Goal: Use online tool/utility

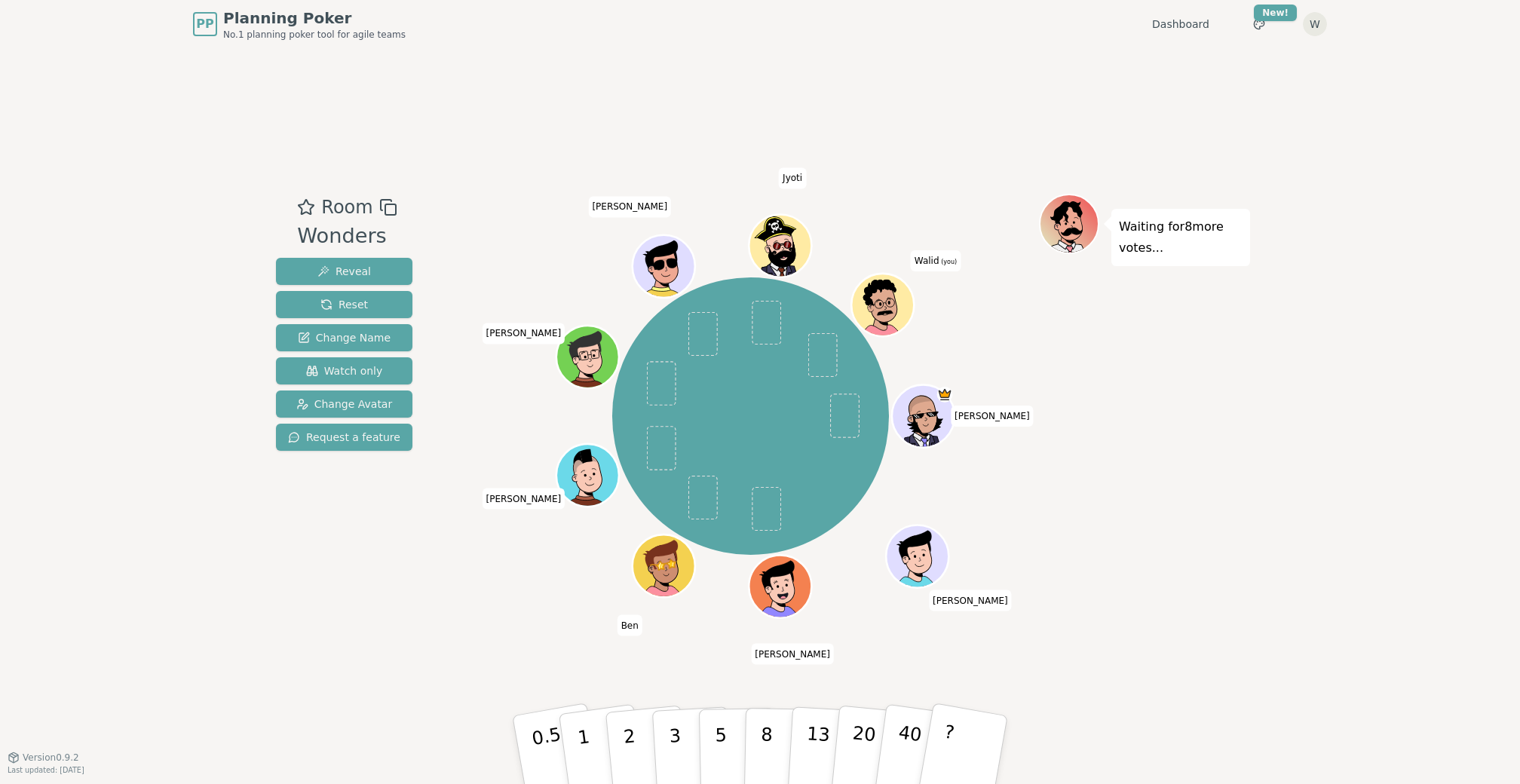
click at [887, 313] on icon at bounding box center [886, 312] width 16 height 5
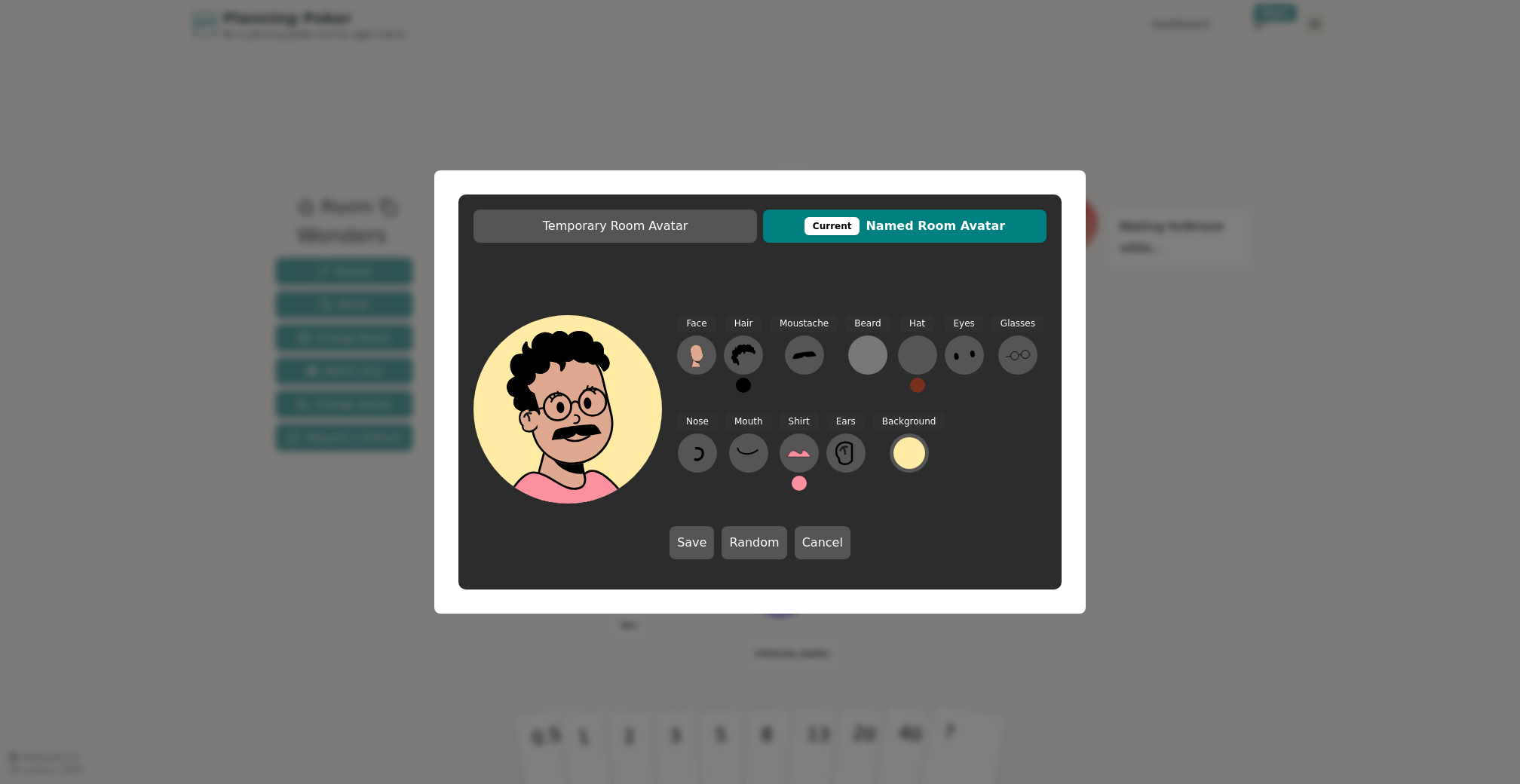
click at [855, 358] on div at bounding box center [867, 355] width 24 height 24
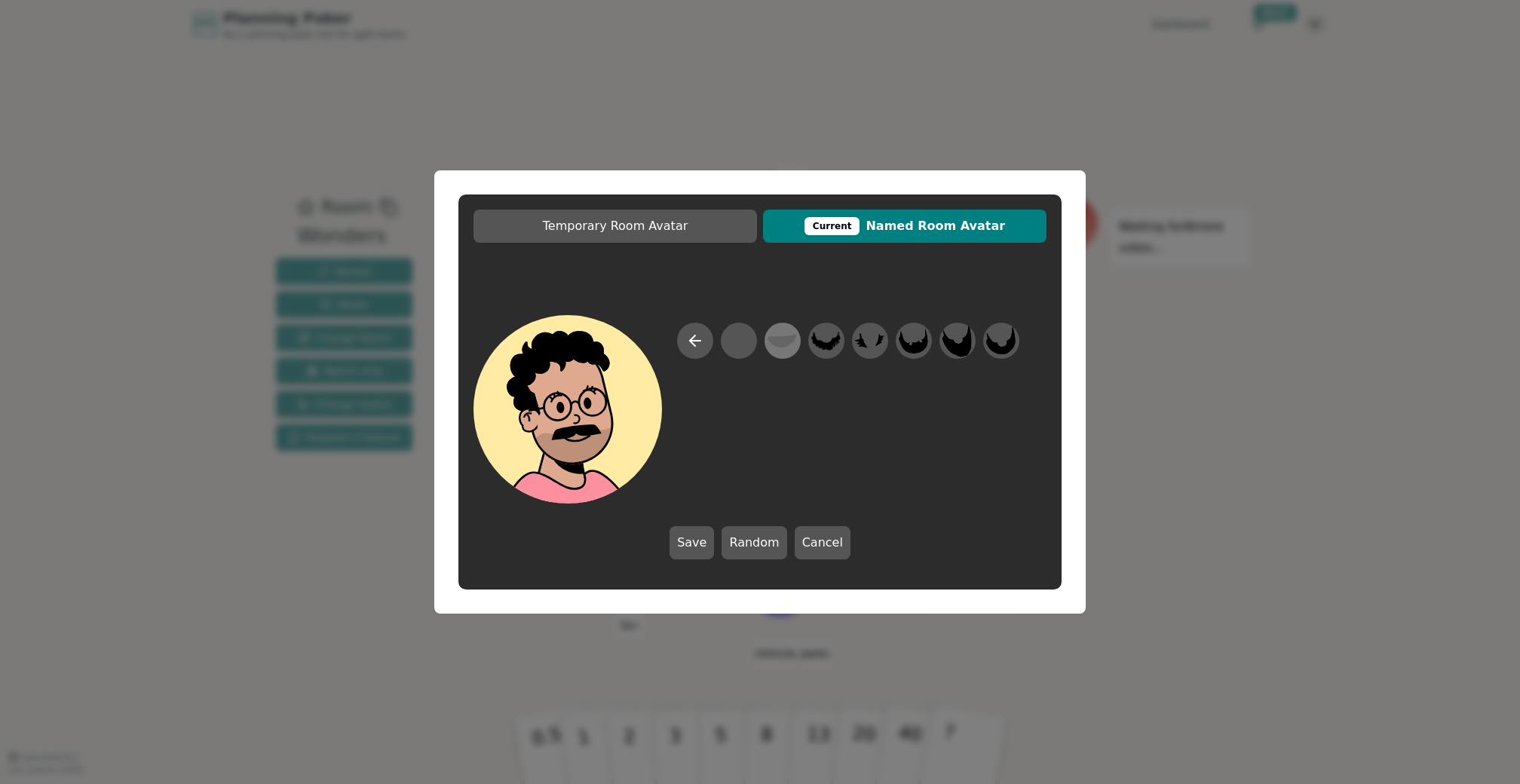
click at [787, 347] on icon at bounding box center [782, 341] width 30 height 34
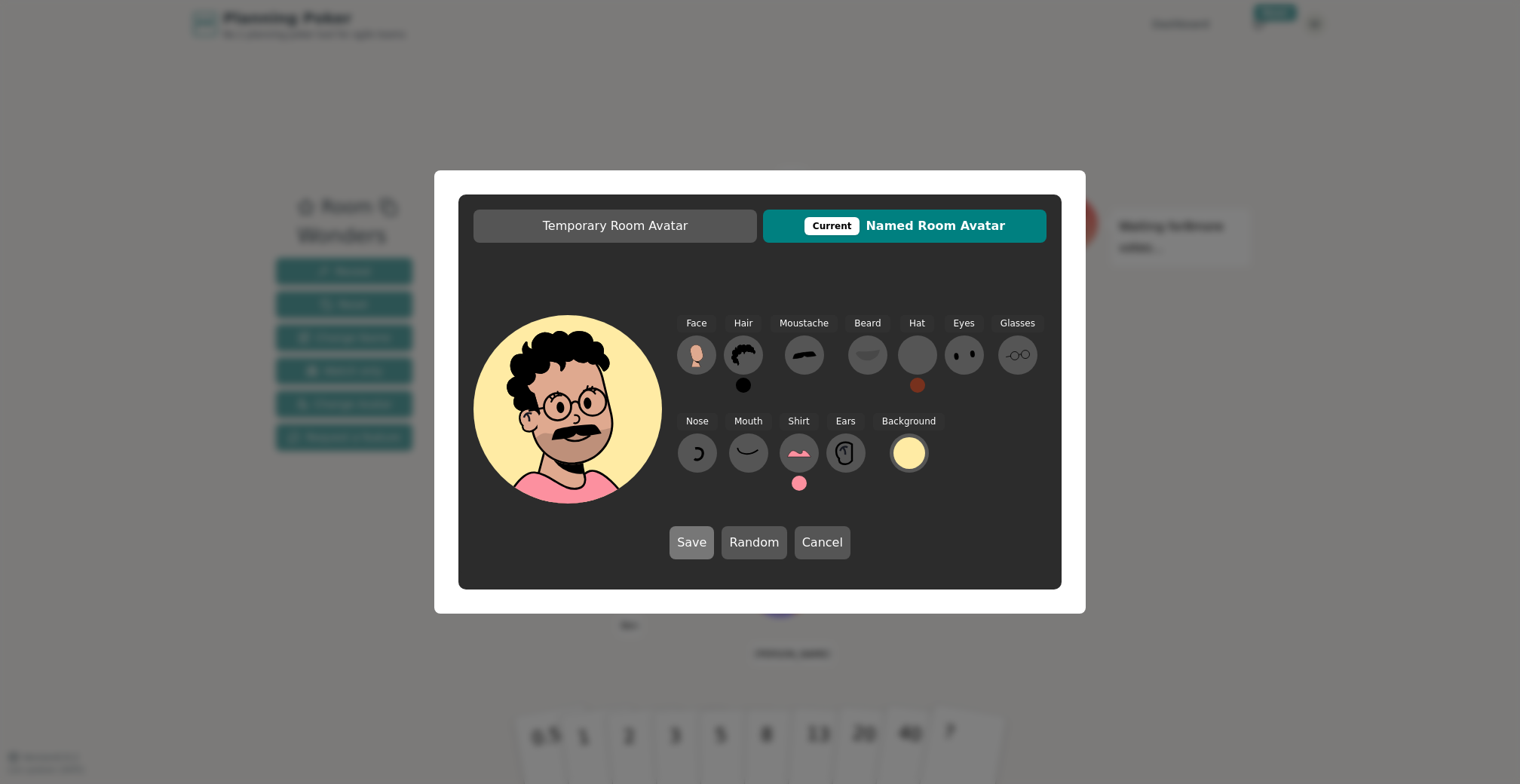
click at [685, 542] on button "Save" at bounding box center [691, 542] width 44 height 33
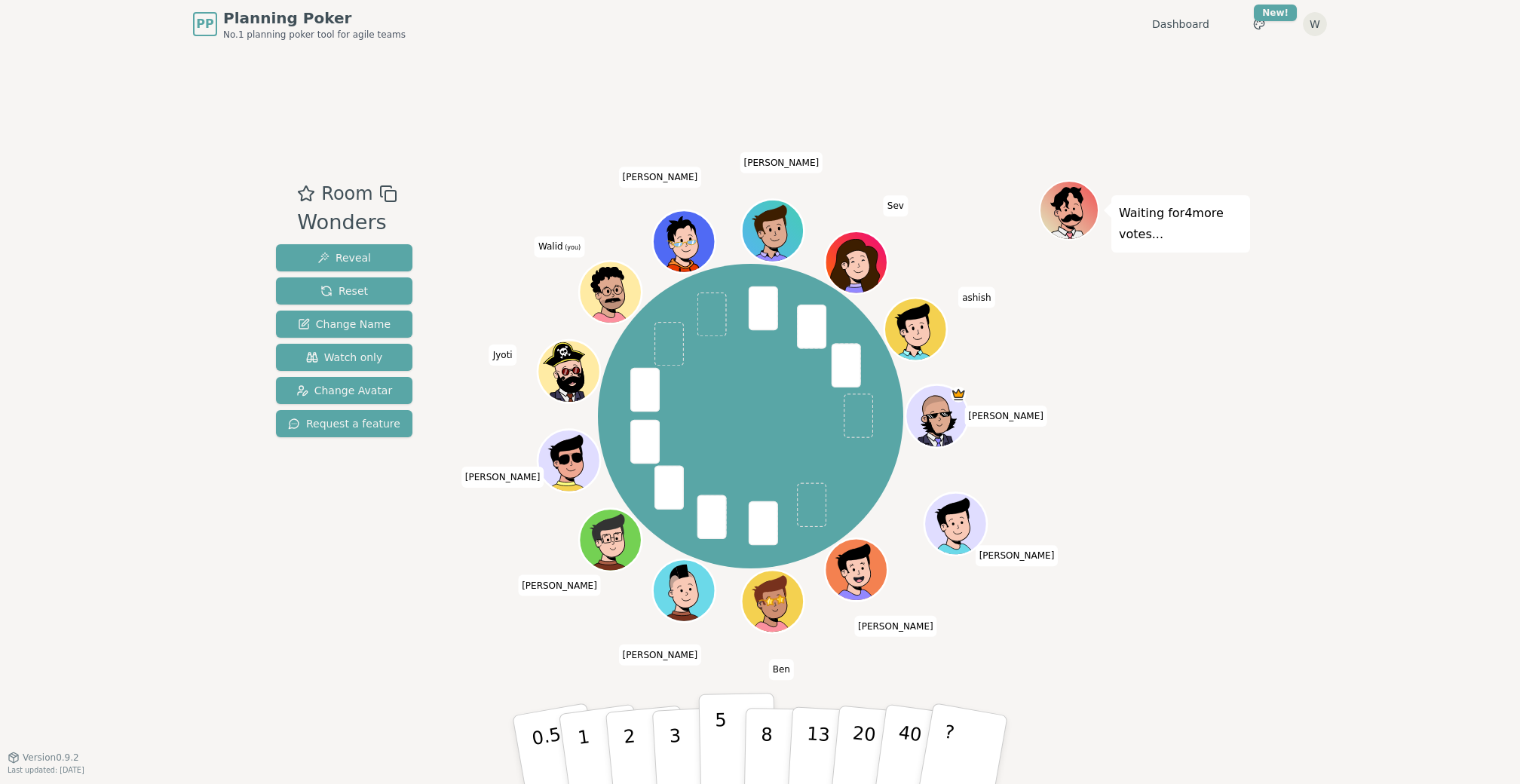
click at [714, 743] on p "5" at bounding box center [721, 750] width 13 height 82
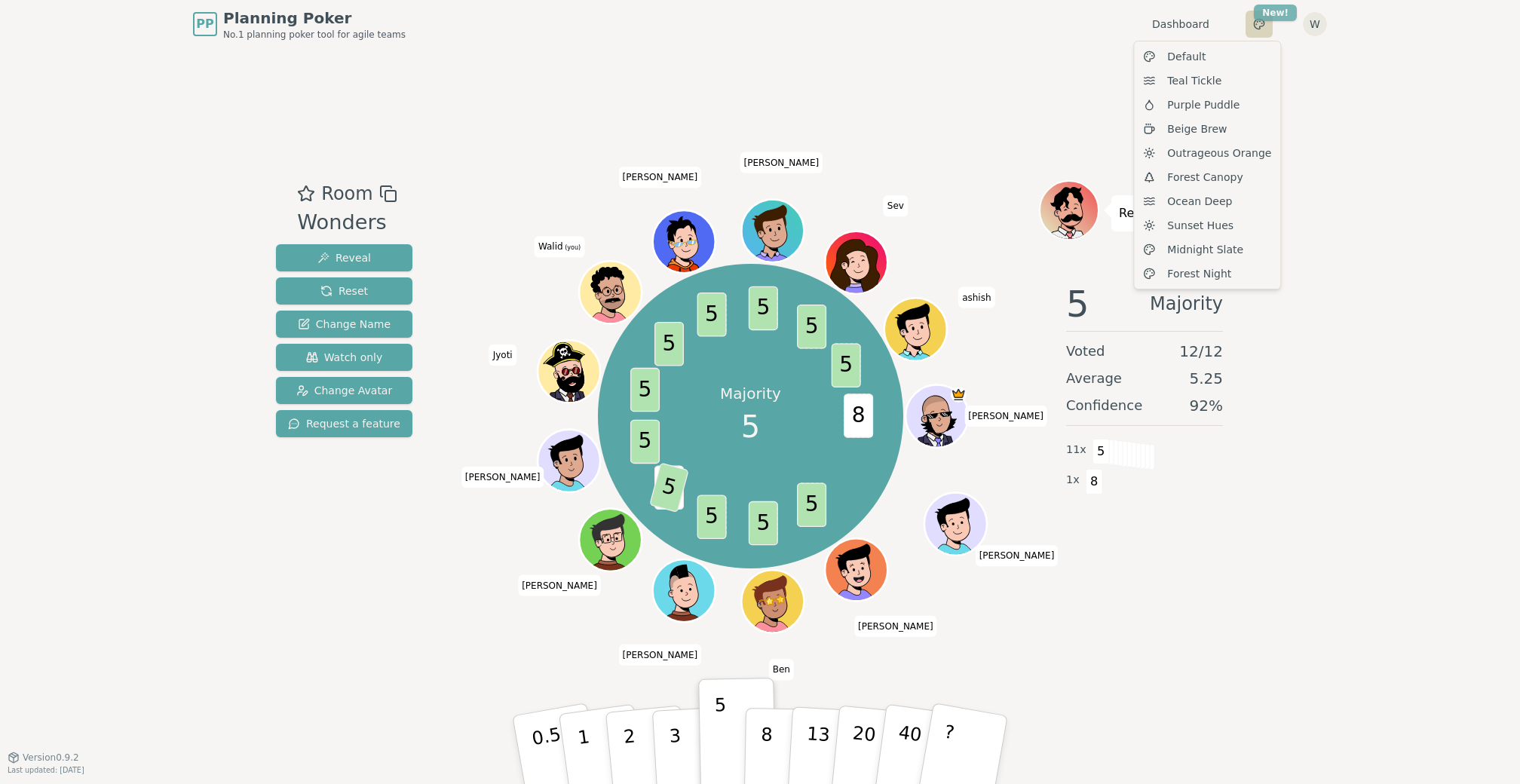
click at [1267, 18] on html "PP Planning Poker No.1 planning poker tool for agile teams Dashboard Toggle the…" at bounding box center [760, 392] width 1520 height 784
click at [1205, 59] on div "Default" at bounding box center [1207, 56] width 140 height 24
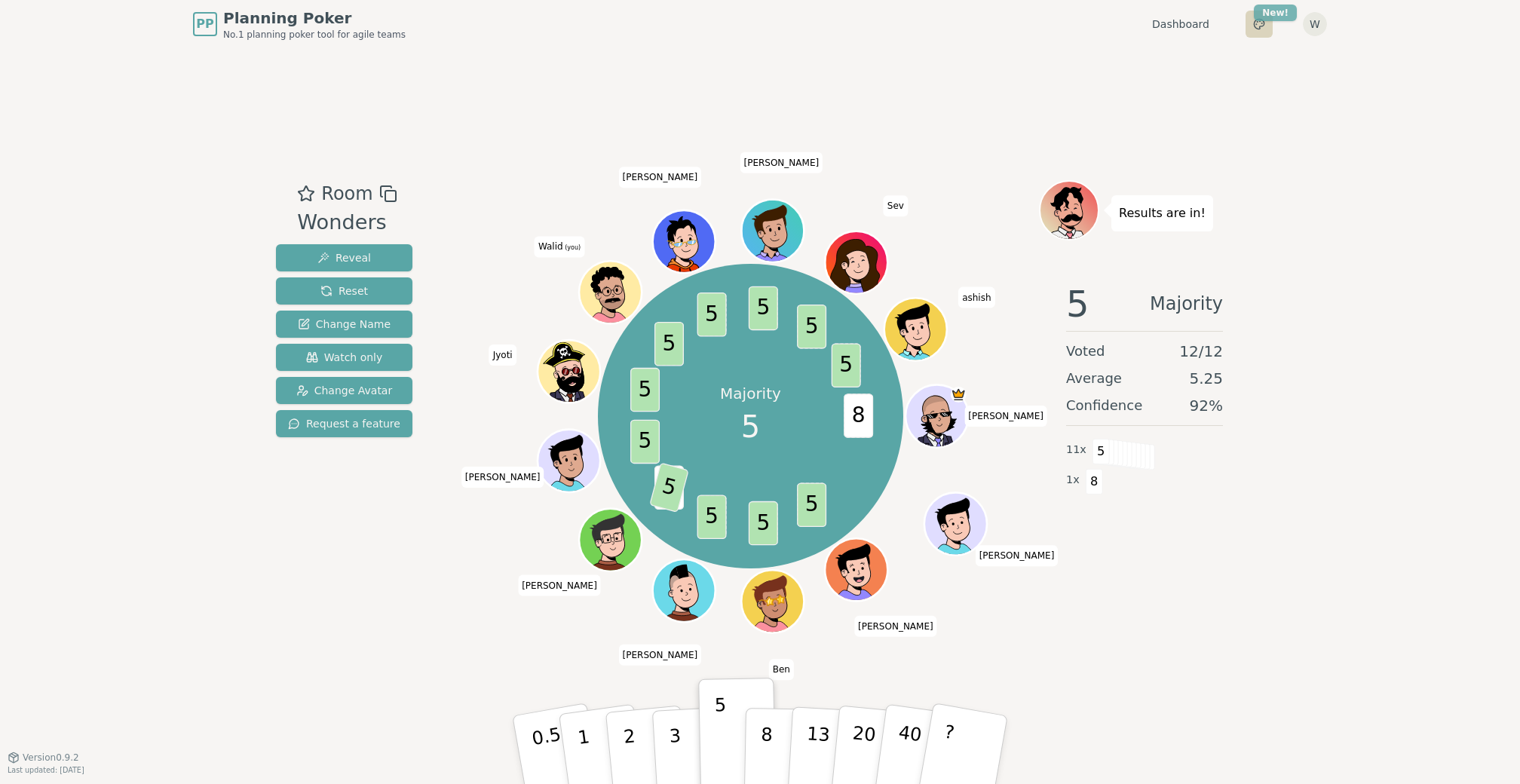
click at [1277, 6] on html "PP Planning Poker No.1 planning poker tool for agile teams Dashboard Toggle the…" at bounding box center [760, 392] width 1520 height 784
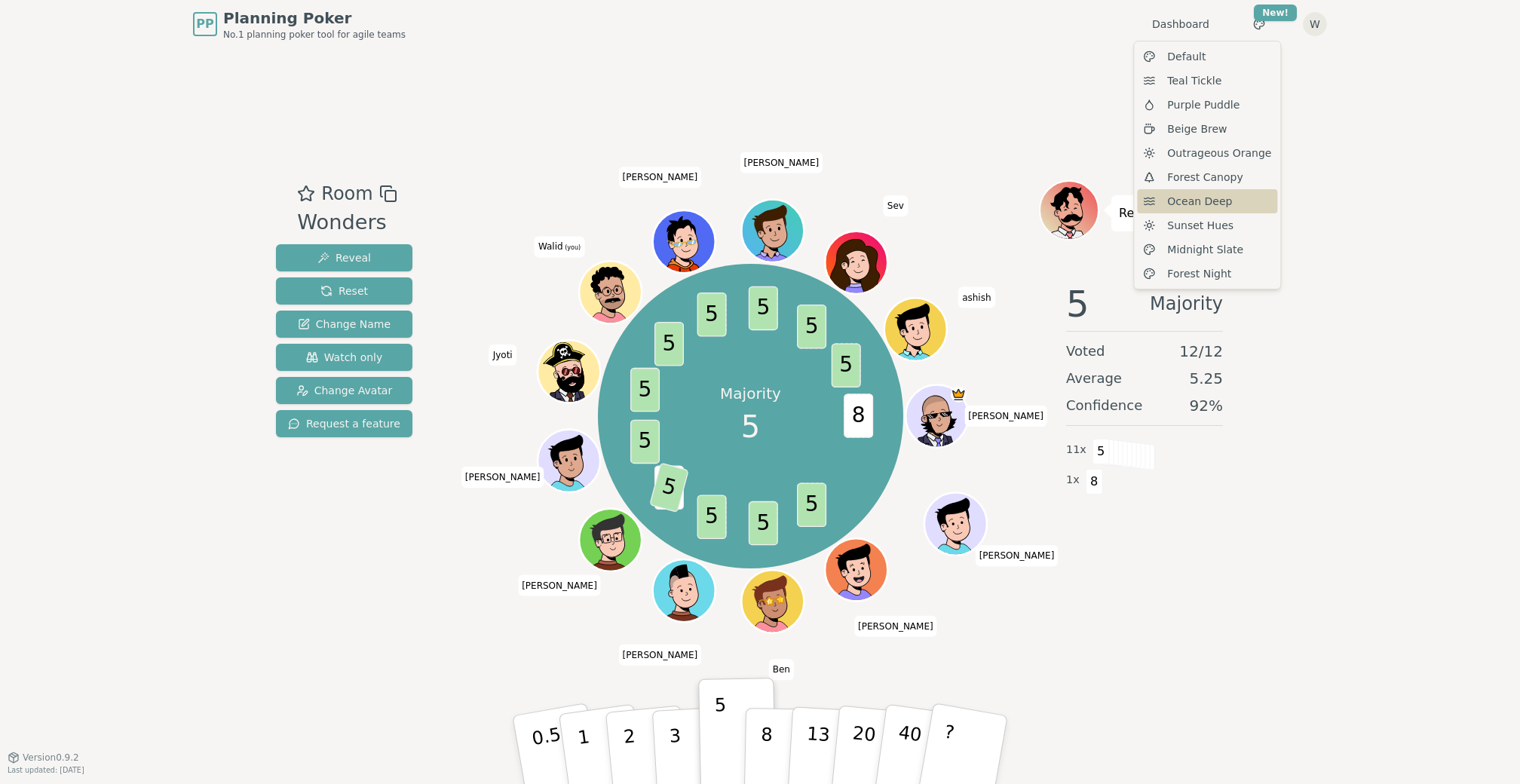
click at [1195, 202] on span "Ocean Deep" at bounding box center [1199, 201] width 65 height 15
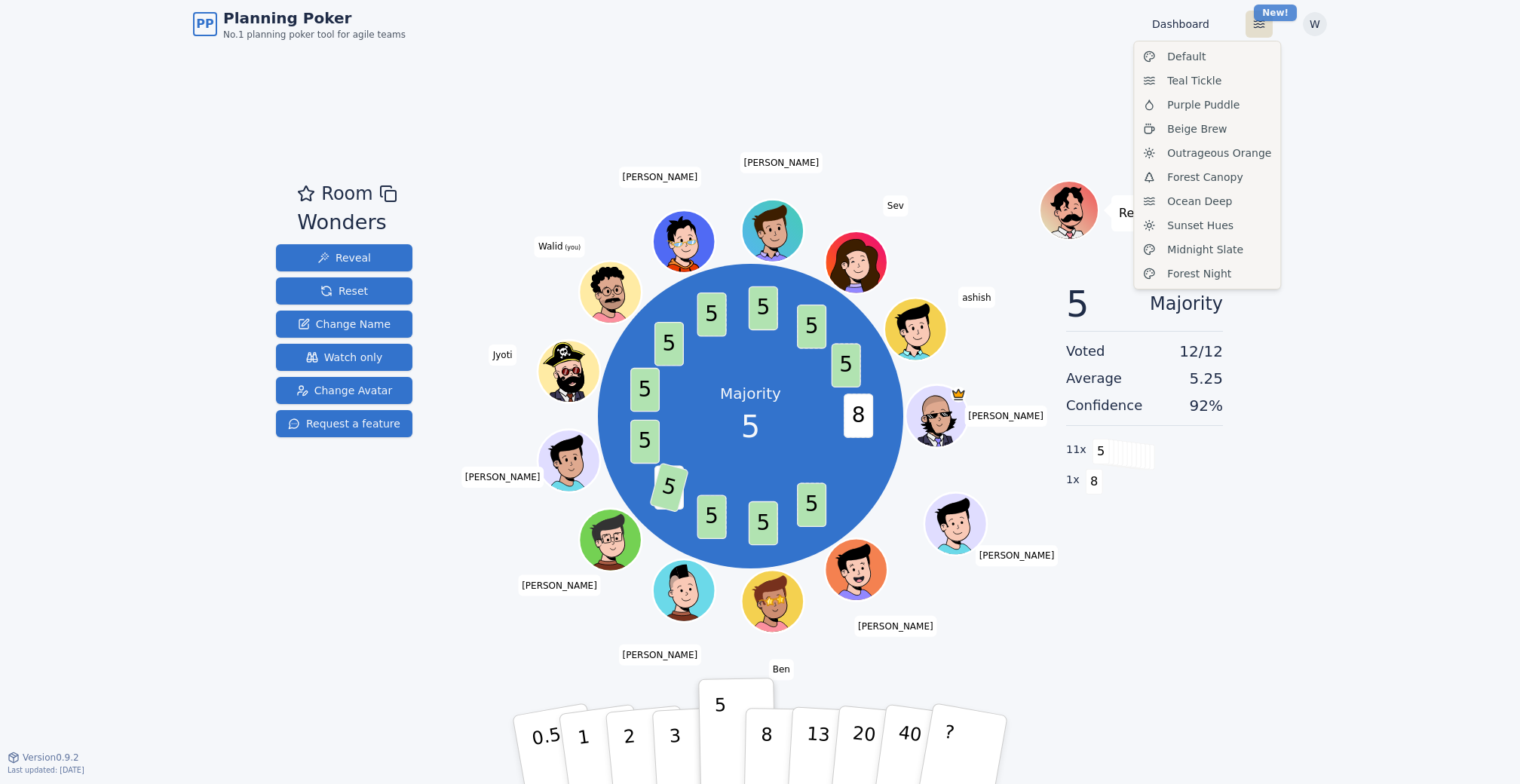
click at [1259, 19] on html "PP Planning Poker No.1 planning poker tool for agile teams Dashboard Toggle the…" at bounding box center [760, 392] width 1520 height 784
click at [1207, 221] on span "Sunset Hues" at bounding box center [1200, 225] width 67 height 15
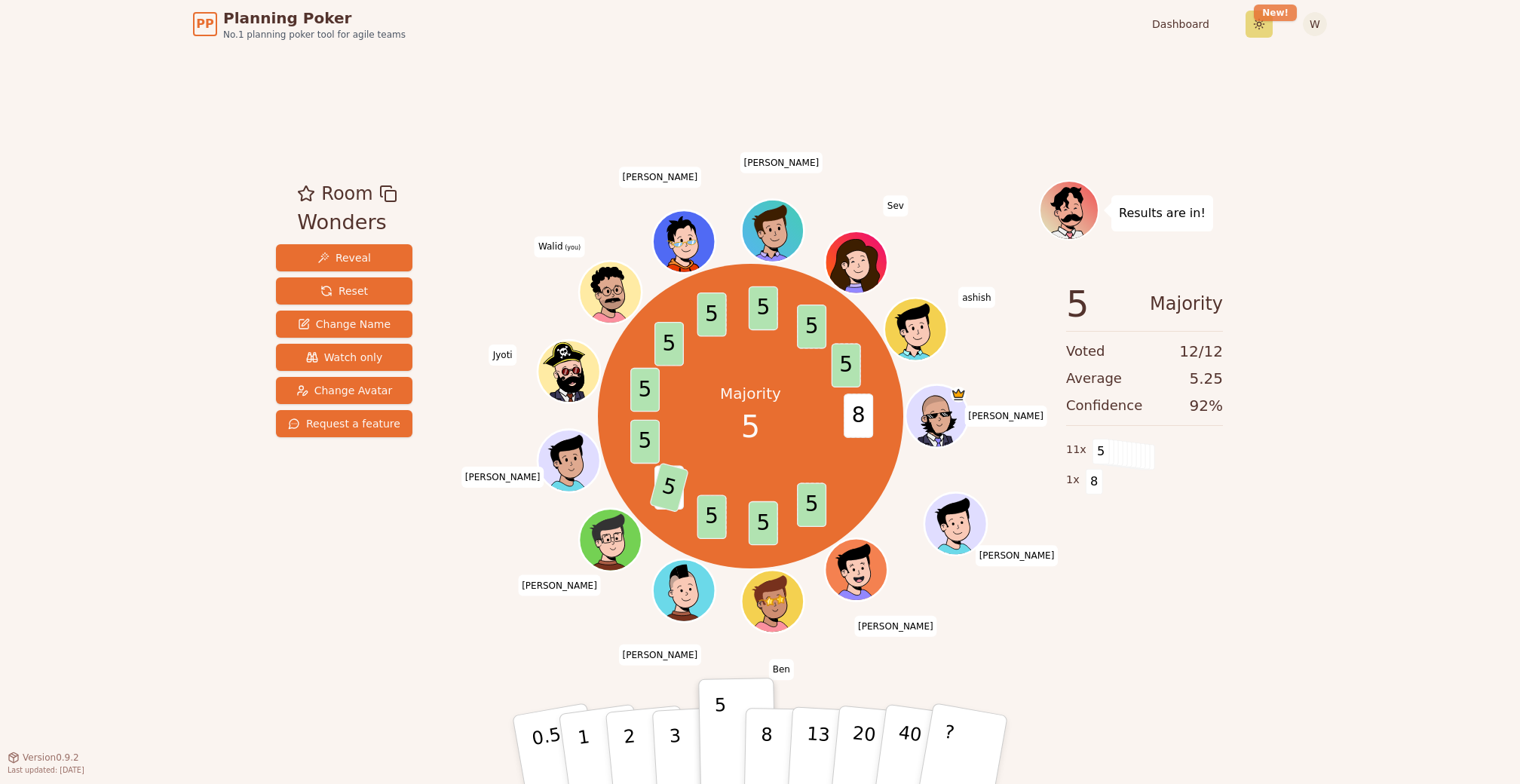
click at [1261, 18] on html "PP Planning Poker No.1 planning poker tool for agile teams Dashboard Toggle the…" at bounding box center [760, 392] width 1520 height 784
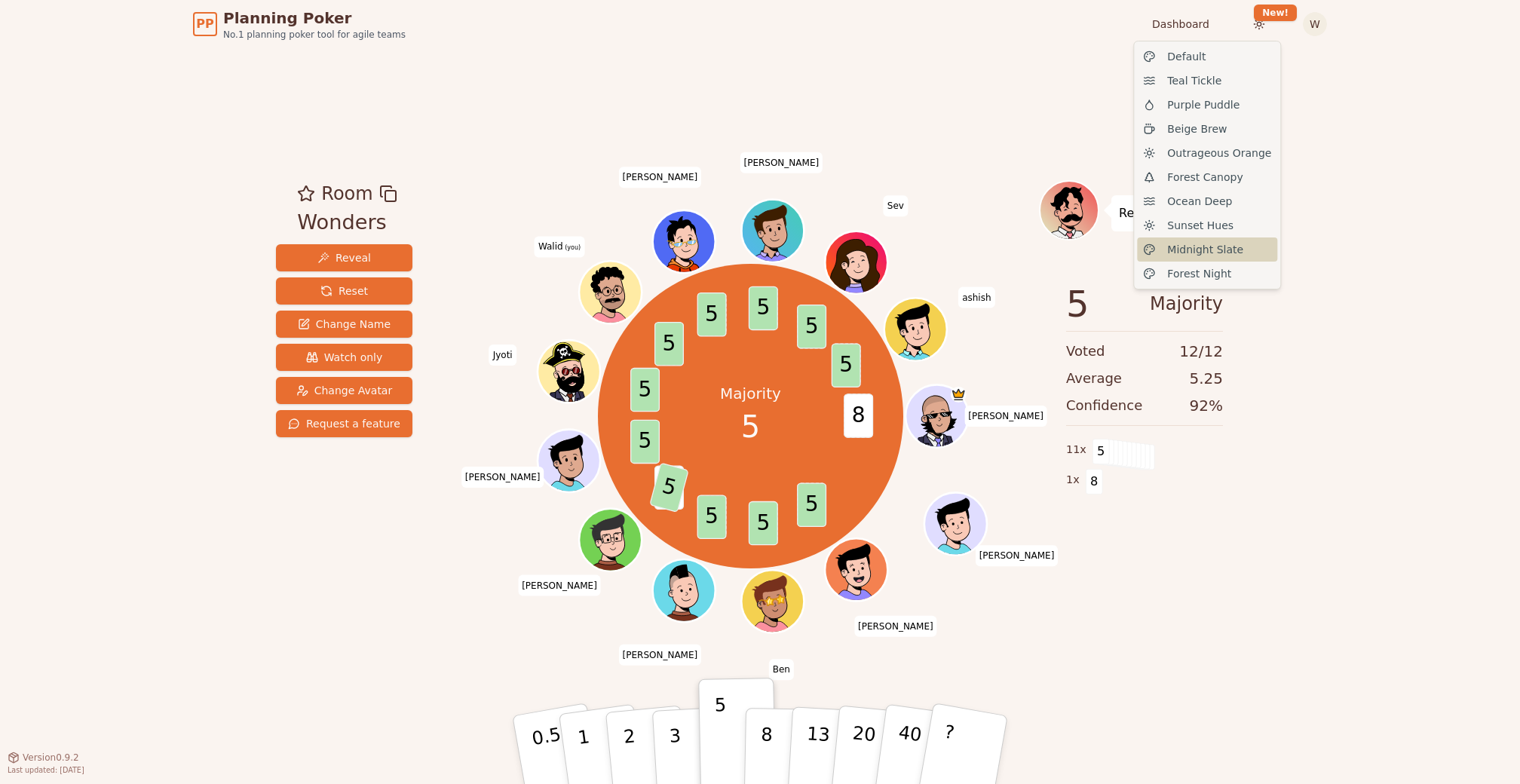
click at [1211, 253] on span "Midnight Slate" at bounding box center [1205, 249] width 76 height 15
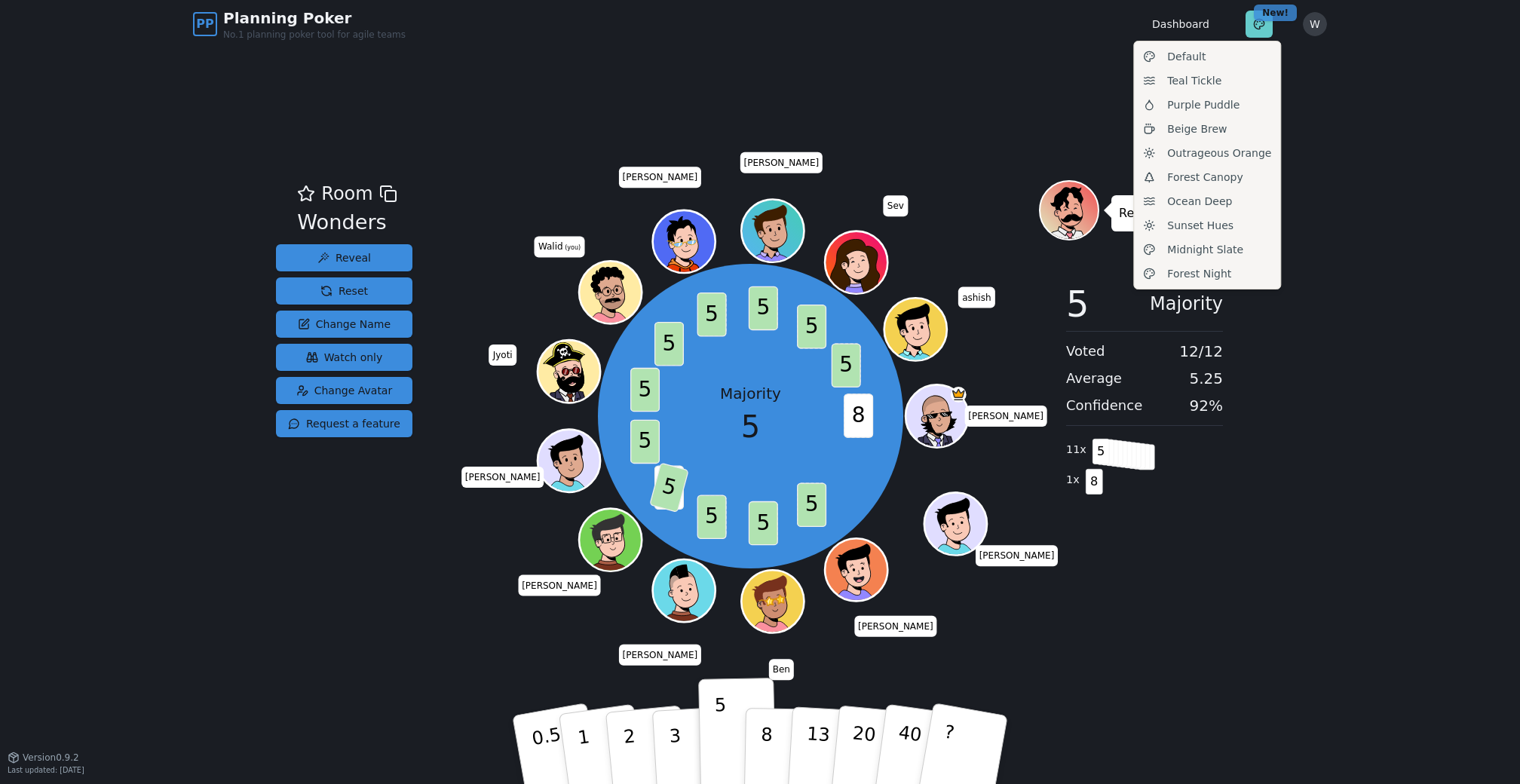
click at [1260, 19] on html "PP Planning Poker No.1 planning poker tool for agile teams Dashboard Toggle the…" at bounding box center [760, 392] width 1520 height 784
click at [1236, 55] on div "Default" at bounding box center [1207, 56] width 140 height 24
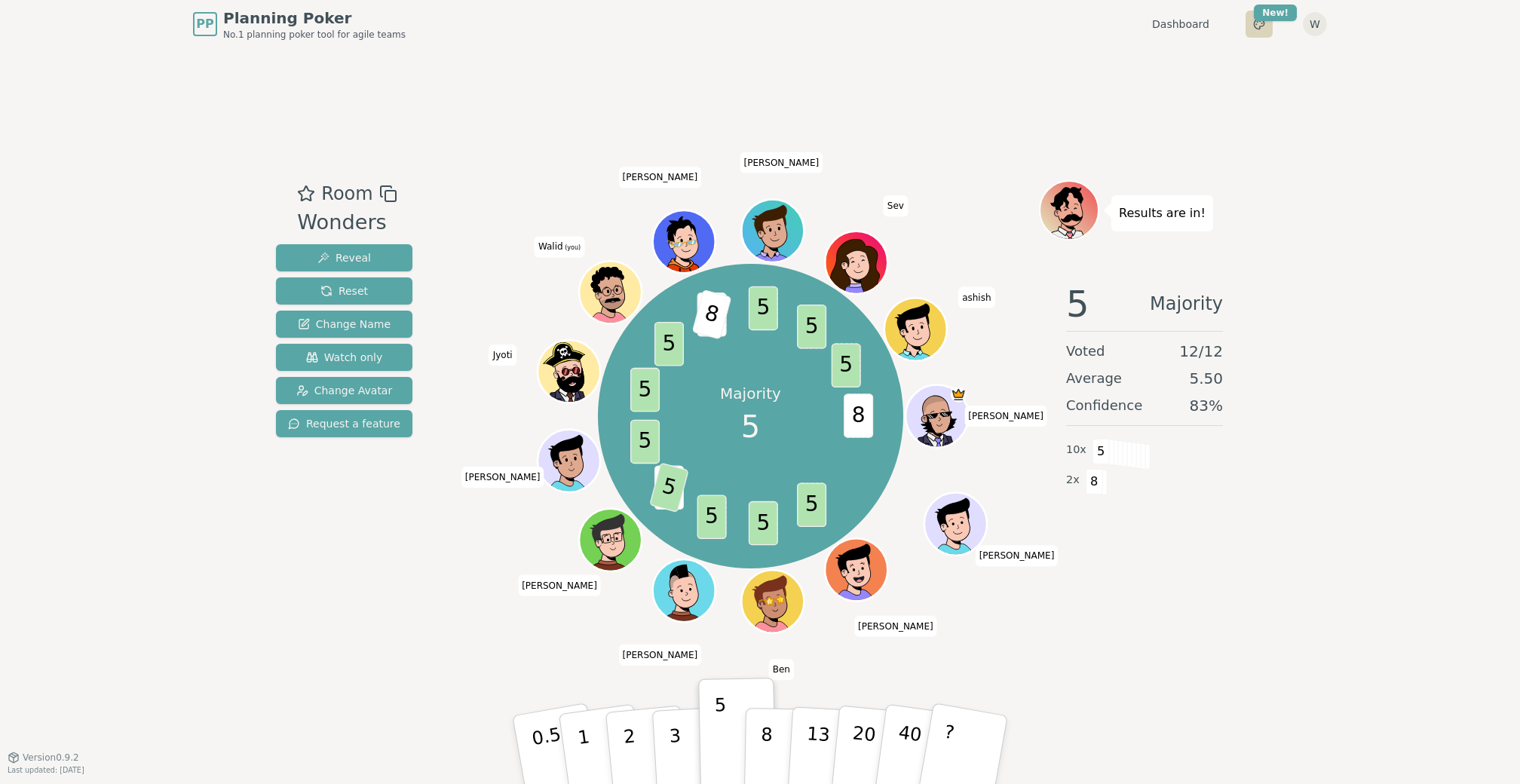
click at [1259, 25] on html "PP Planning Poker No.1 planning poker tool for agile teams Dashboard Toggle the…" at bounding box center [760, 392] width 1520 height 784
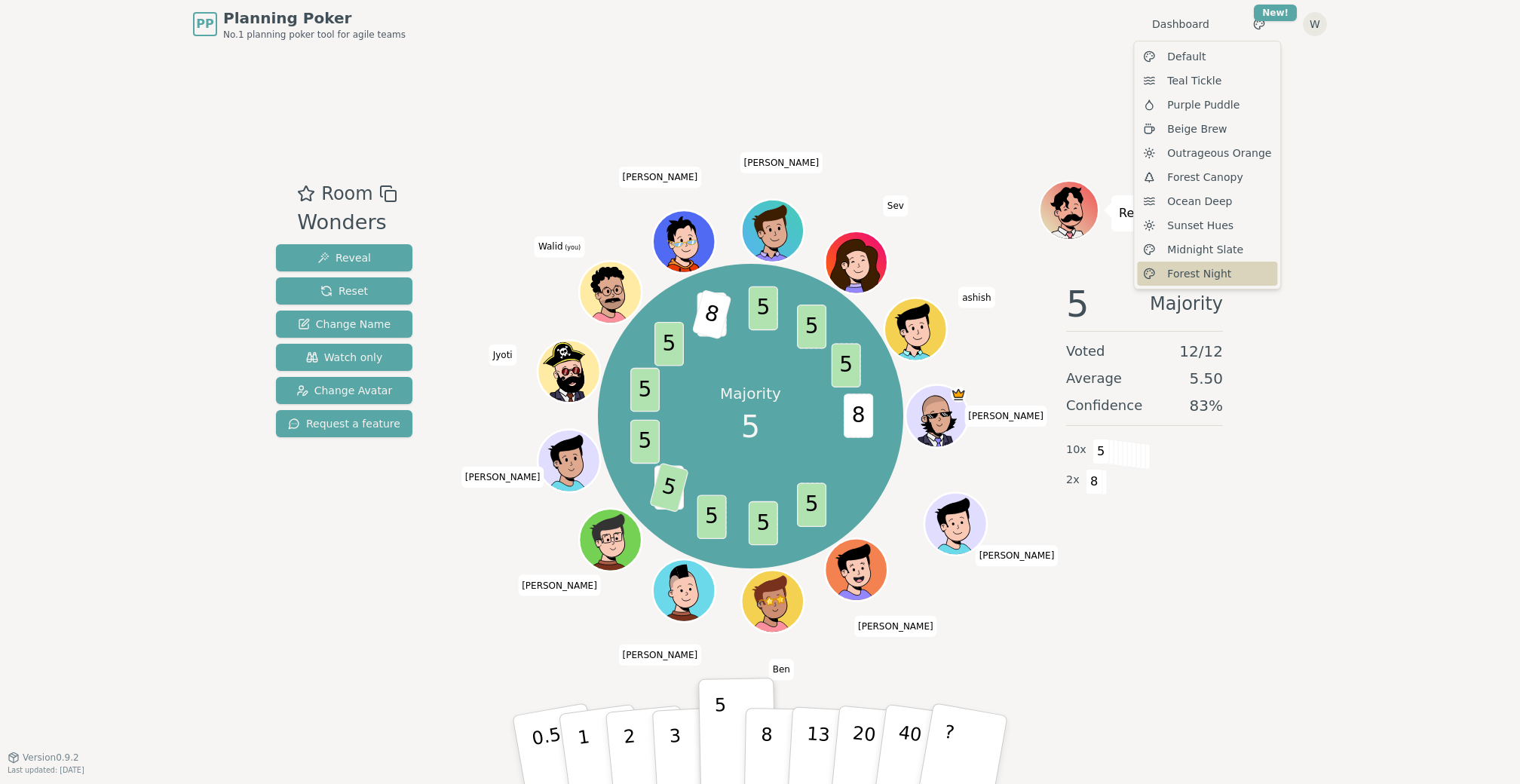
click at [1218, 273] on span "Forest Night" at bounding box center [1199, 273] width 64 height 15
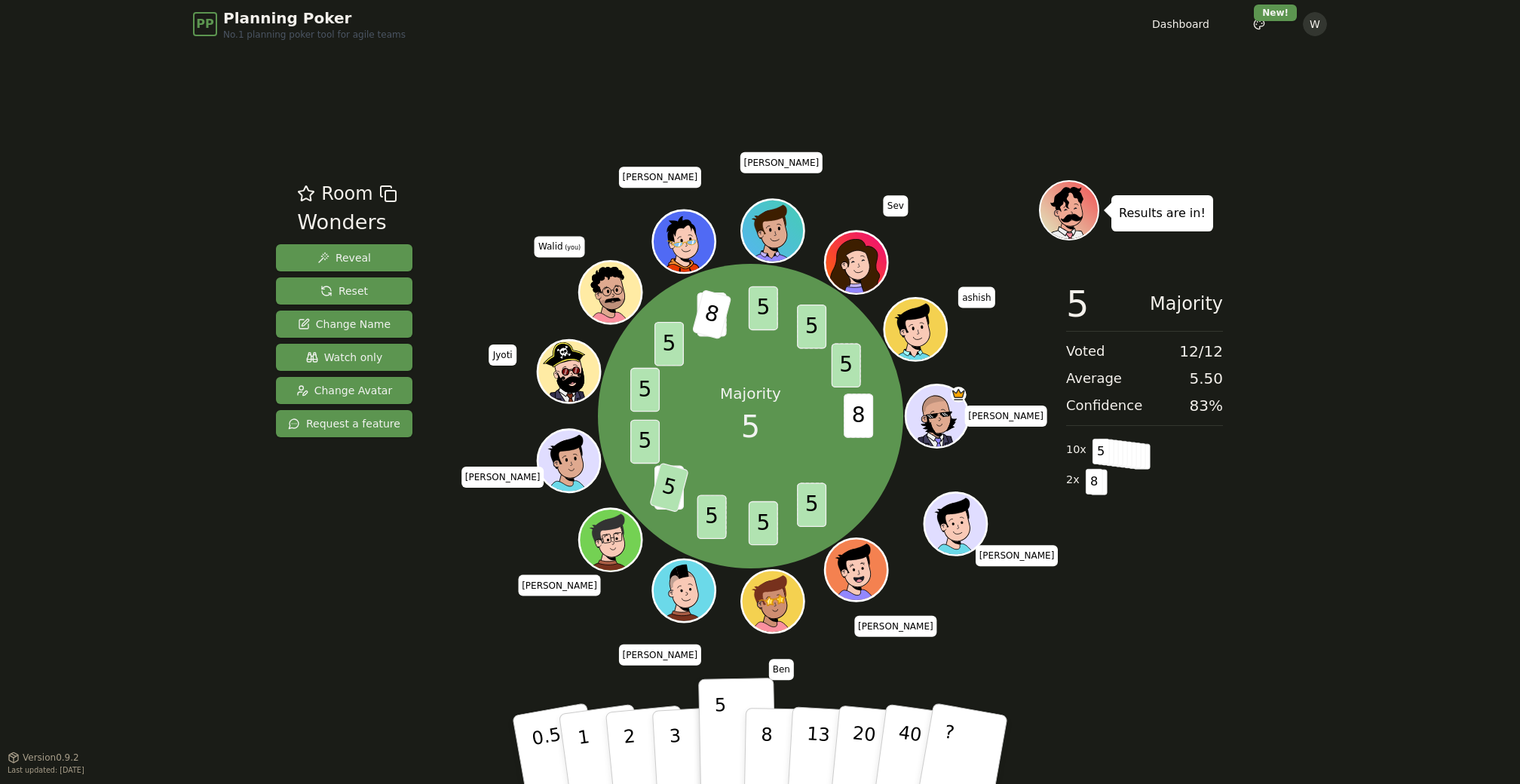
click at [1366, 269] on div "PP Planning Poker No.1 planning poker tool for agile teams Dashboard Toggle the…" at bounding box center [760, 392] width 1520 height 784
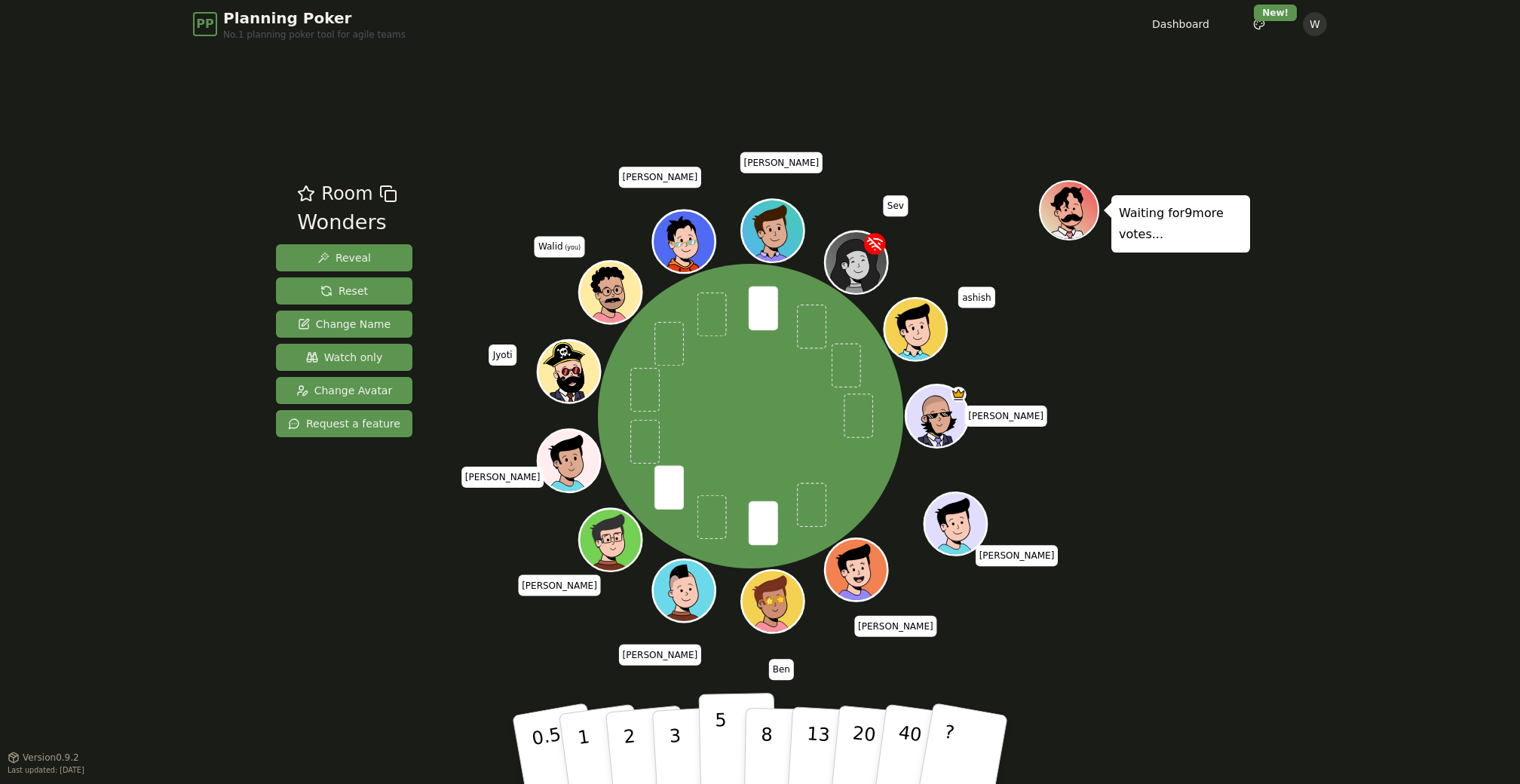
click at [718, 729] on p "5" at bounding box center [721, 750] width 13 height 82
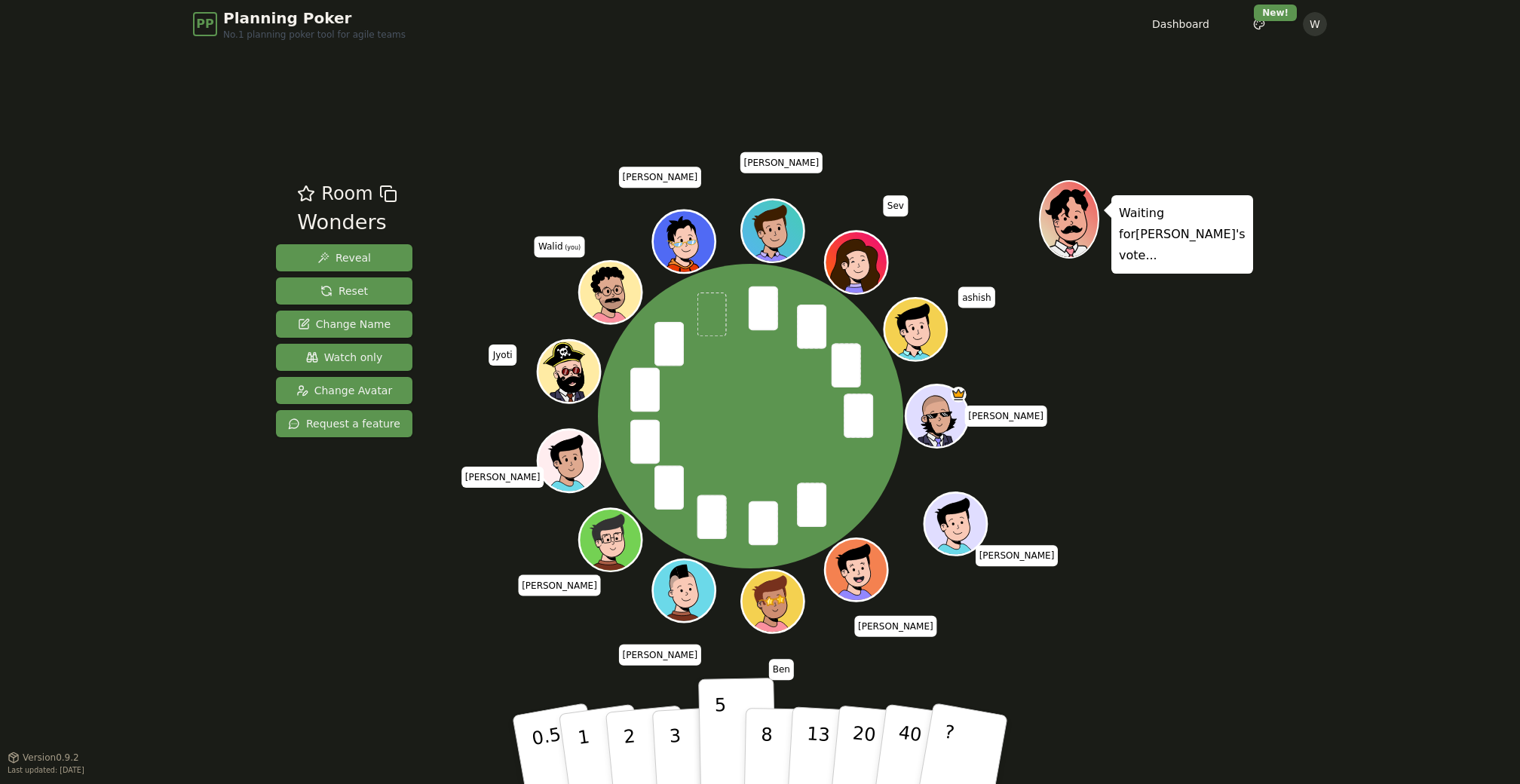
drag, startPoint x: 511, startPoint y: 563, endPoint x: 596, endPoint y: 539, distance: 88.3
click at [563, 545] on div "[PERSON_NAME] [PERSON_NAME] [PERSON_NAME] [PERSON_NAME] [PERSON_NAME] [PERSON_N…" at bounding box center [750, 416] width 576 height 418
click at [777, 721] on button "8" at bounding box center [782, 750] width 78 height 115
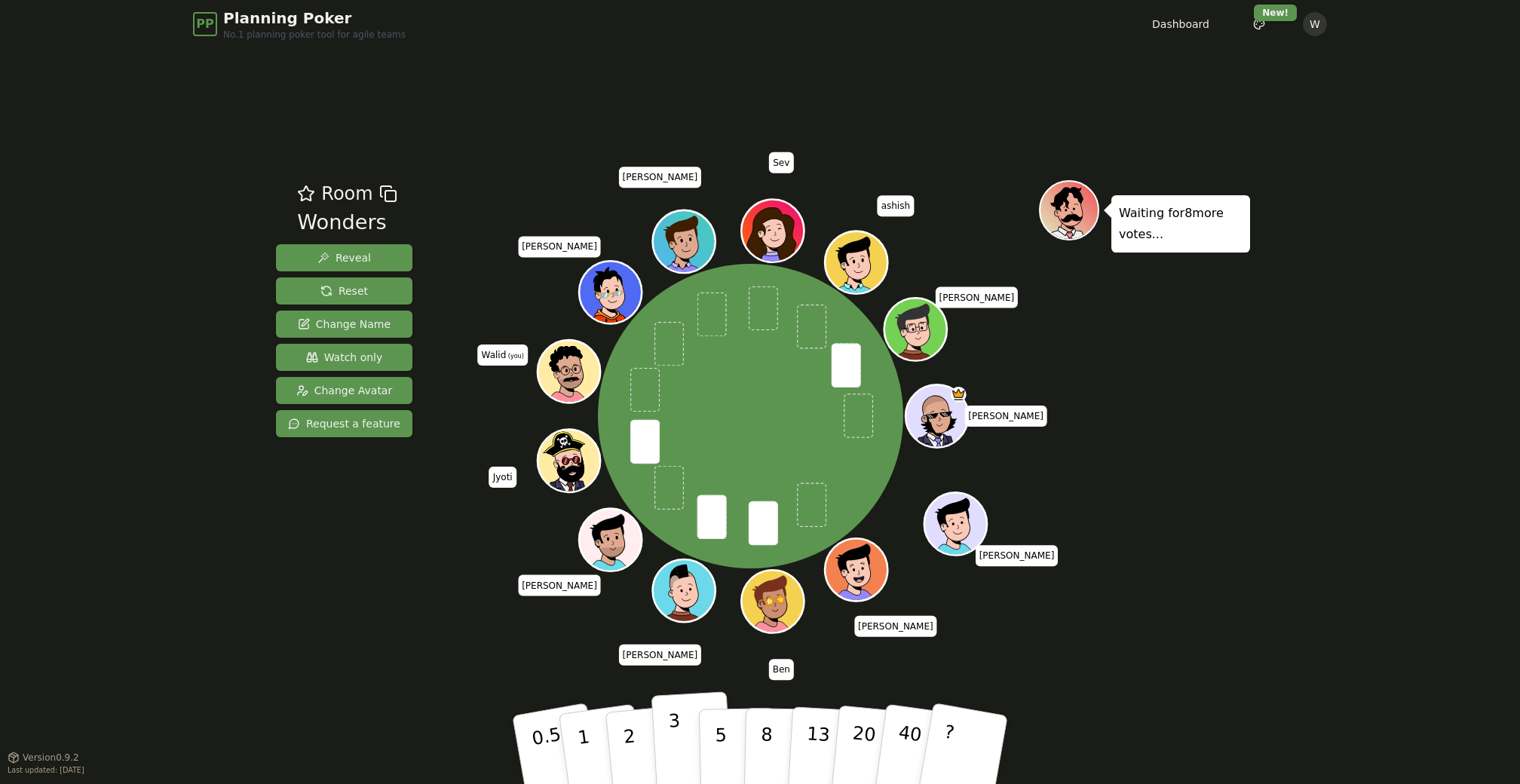
click at [676, 735] on p "3" at bounding box center [676, 751] width 17 height 82
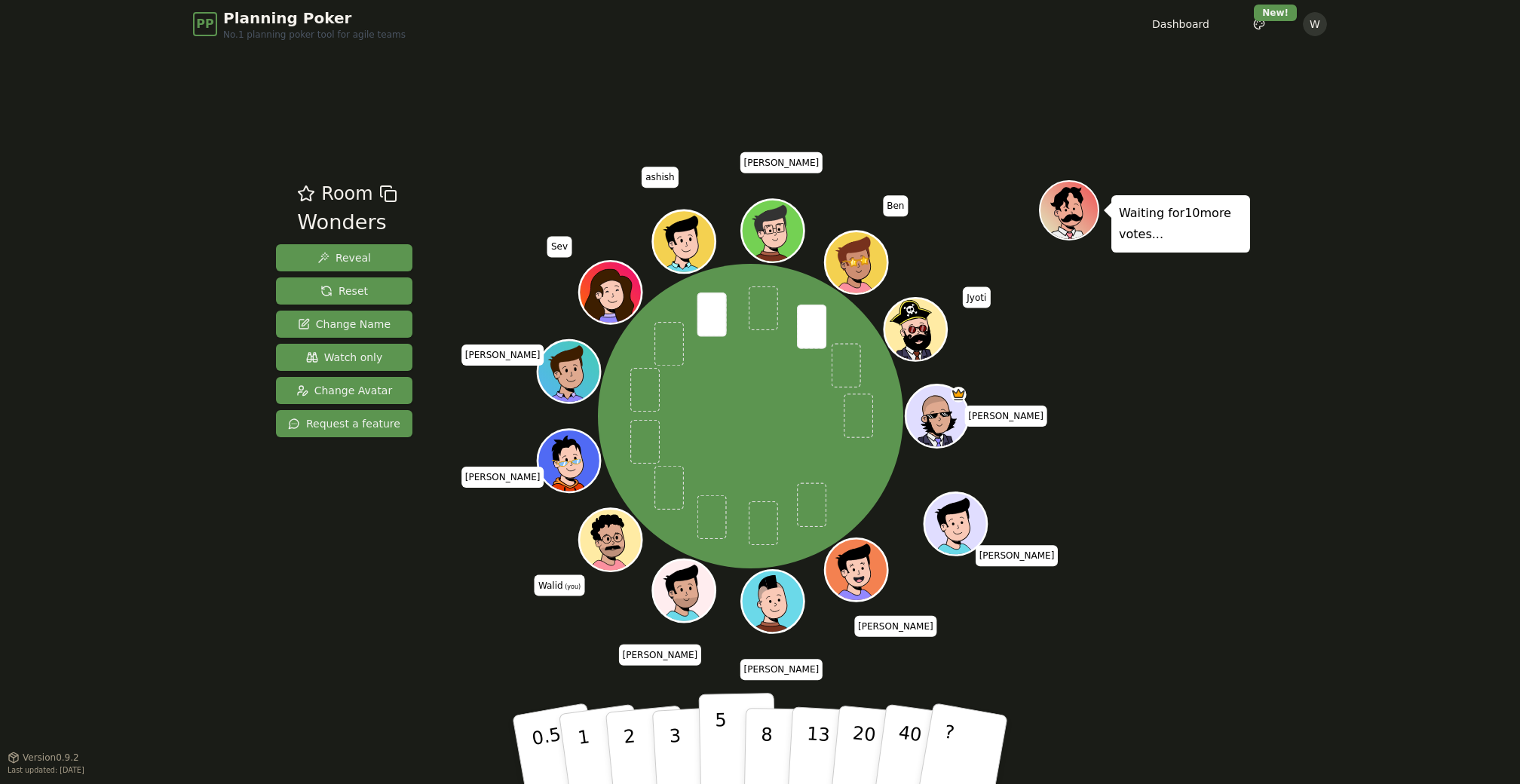
click at [722, 730] on p "5" at bounding box center [721, 750] width 13 height 82
